Goal: Task Accomplishment & Management: Manage account settings

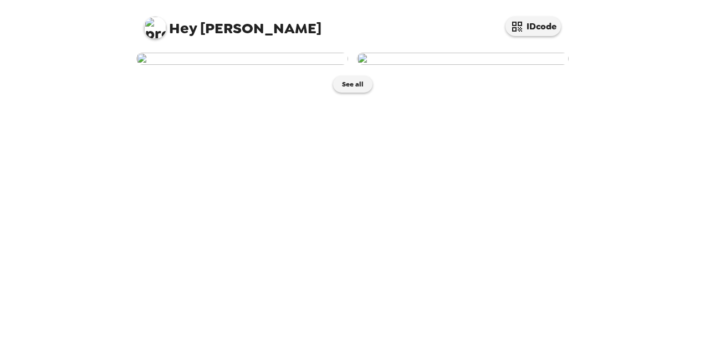
click at [159, 24] on img at bounding box center [155, 28] width 22 height 22
click at [634, 100] on div at bounding box center [352, 178] width 705 height 357
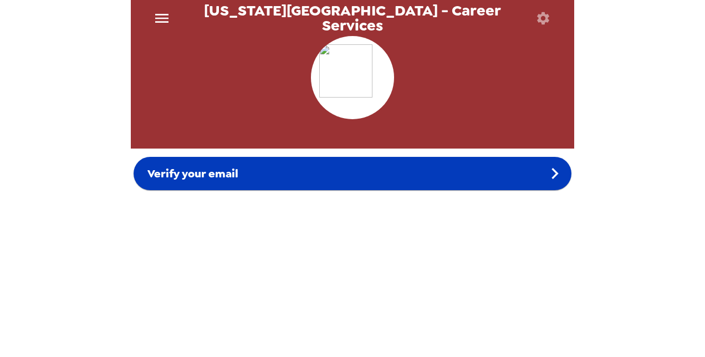
click at [198, 179] on span "Verify your email" at bounding box center [192, 173] width 91 height 14
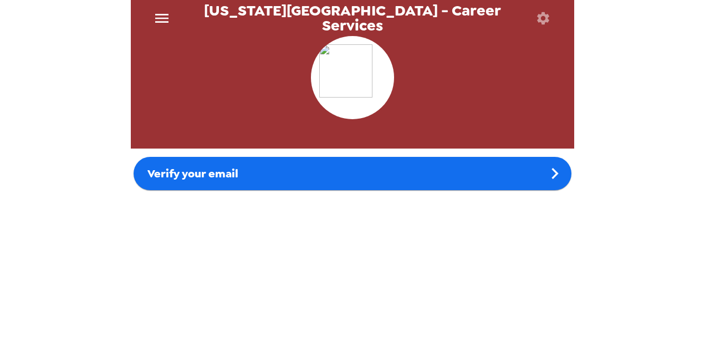
click at [174, 22] on button "menu" at bounding box center [161, 18] width 35 height 36
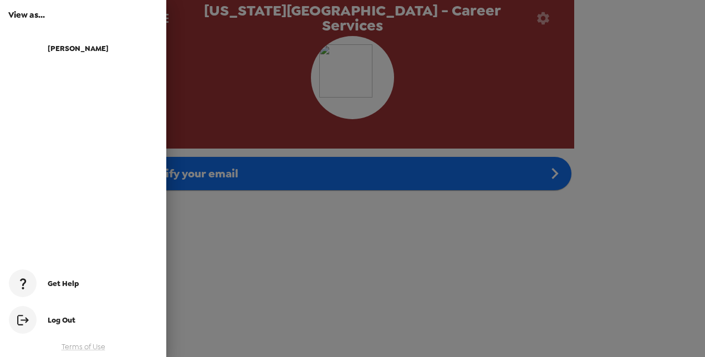
click at [196, 278] on div at bounding box center [352, 178] width 705 height 357
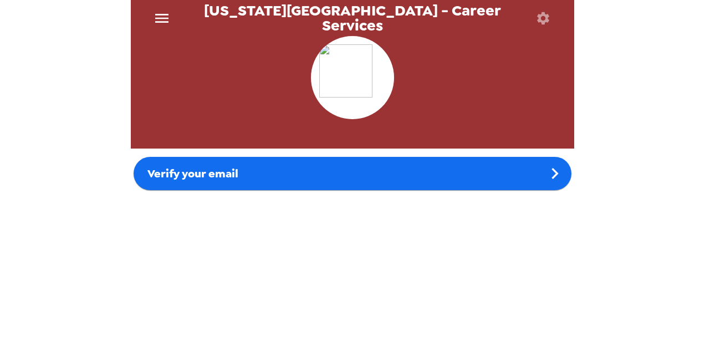
click at [157, 10] on icon "menu" at bounding box center [162, 18] width 18 height 18
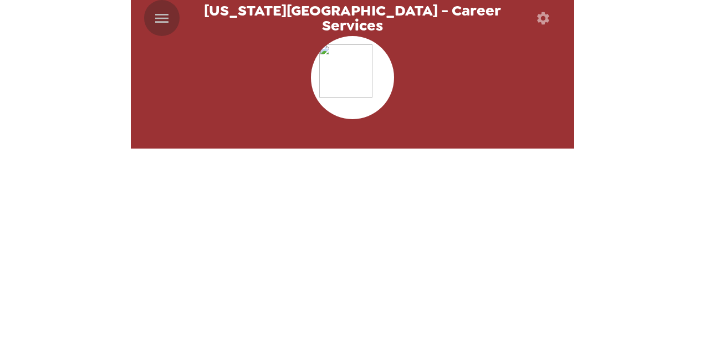
click at [159, 18] on icon "menu" at bounding box center [161, 18] width 13 height 9
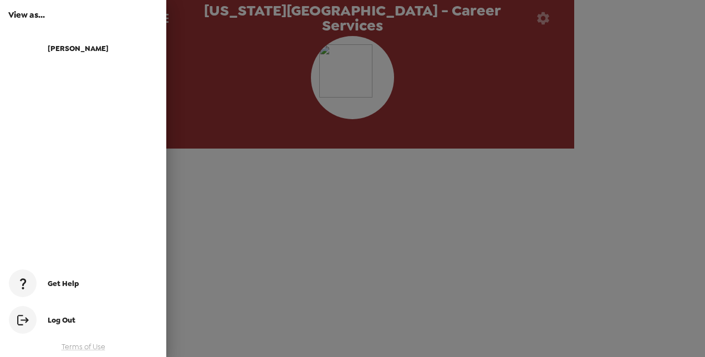
click at [35, 14] on h6 "View as..." at bounding box center [83, 14] width 150 height 13
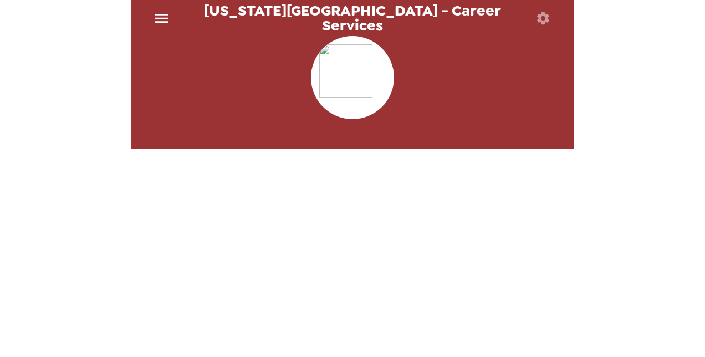
click at [349, 45] on img at bounding box center [352, 77] width 67 height 67
click at [545, 26] on button "button" at bounding box center [543, 18] width 36 height 36
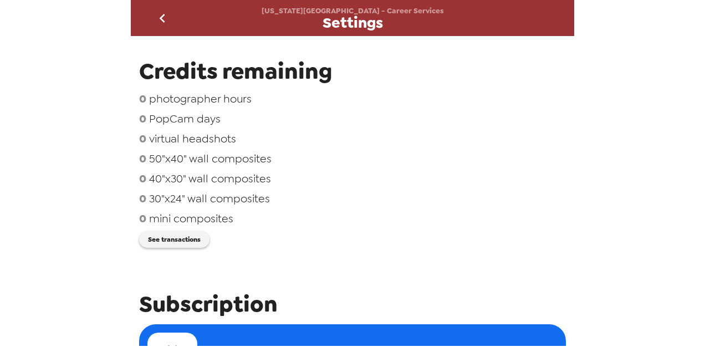
scroll to position [137, 0]
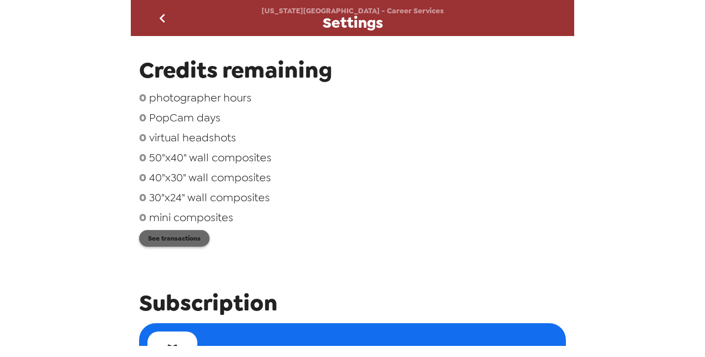
click at [170, 246] on button "See transactions" at bounding box center [174, 238] width 70 height 17
